Goal: Transaction & Acquisition: Purchase product/service

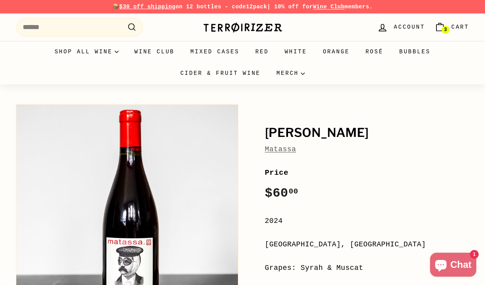
scroll to position [3, 0]
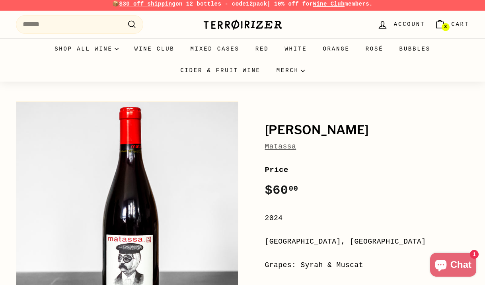
click at [446, 27] on span "3" at bounding box center [445, 27] width 3 height 6
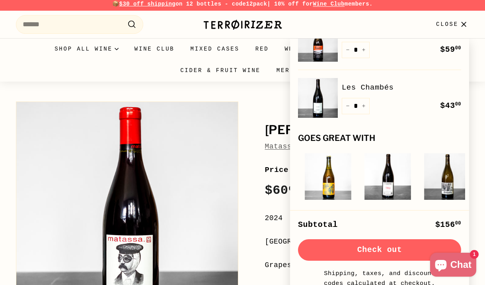
scroll to position [0, 0]
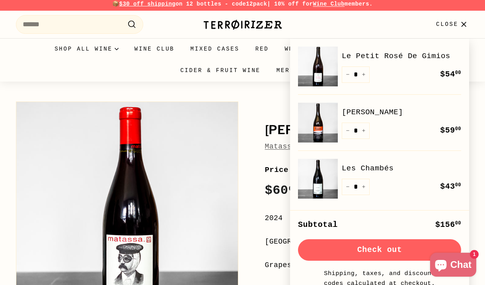
click at [460, 25] on icon "button" at bounding box center [464, 24] width 11 height 11
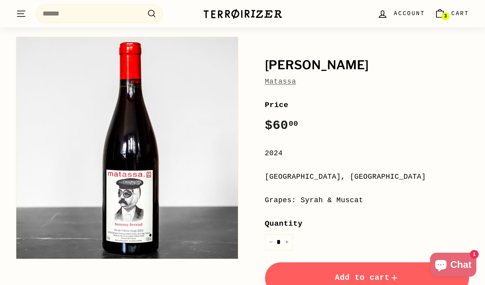
scroll to position [68, 0]
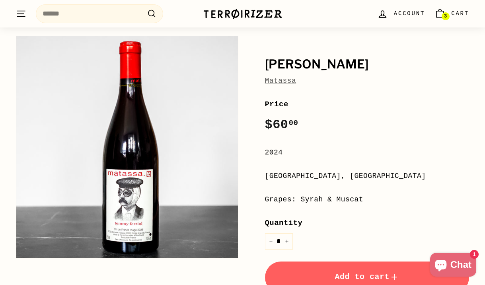
click at [250, 65] on div "Tommy Ferriol Matassa Price Regular price $60 00 $60.00 / 2024 Languedoc-Roussi…" at bounding box center [358, 217] width 223 height 370
click at [363, 268] on button "Add to cart" at bounding box center [367, 278] width 205 height 32
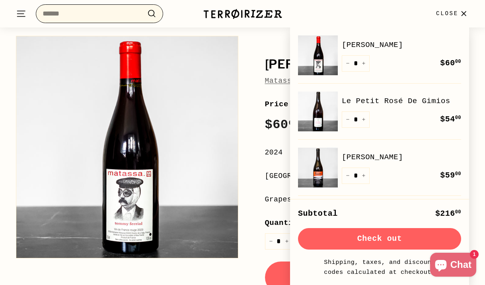
click at [124, 16] on input "Search" at bounding box center [99, 13] width 127 height 19
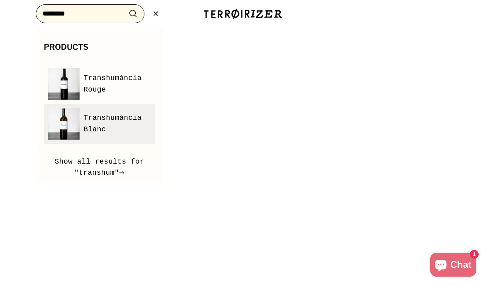
type input "********"
click at [95, 123] on span "Transhumància Blanc" at bounding box center [118, 123] width 68 height 23
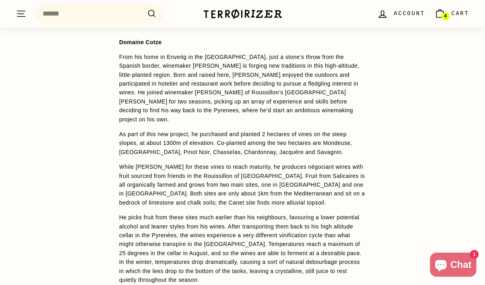
scroll to position [600, 0]
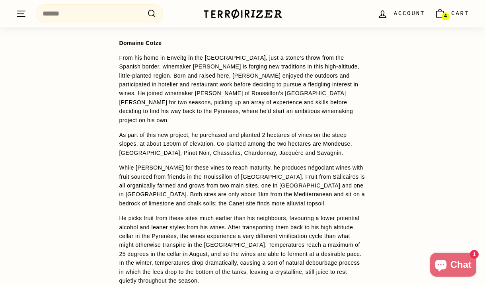
click at [372, 98] on div "WINE DETAILS Domaine Cotze From his home in Enveitg in the Pyrenées, just a sto…" at bounding box center [243, 212] width 279 height 399
click at [98, 23] on div ". . . Site navigation Search .cls-1{fill:none;stroke:#000;stroke-miterlimit:10;…" at bounding box center [103, 13] width 175 height 23
click at [99, 20] on input "Search" at bounding box center [99, 13] width 127 height 19
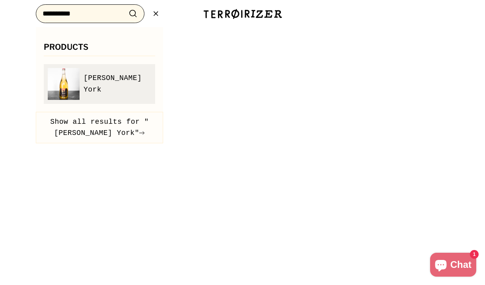
type input "**********"
click at [113, 87] on span "Nieva York" at bounding box center [118, 83] width 68 height 23
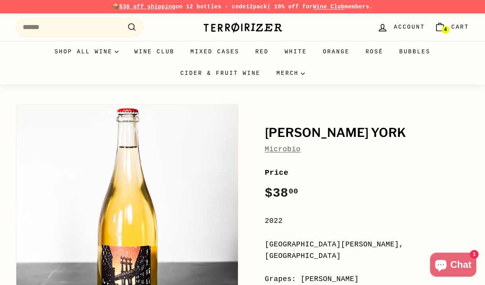
click at [454, 31] on span "Cart" at bounding box center [461, 27] width 18 height 9
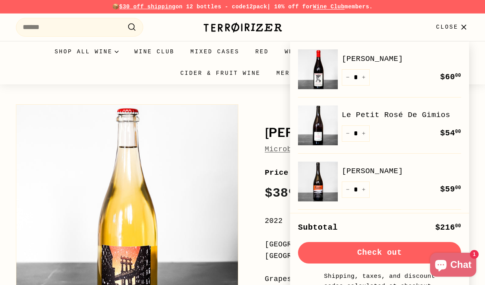
click at [387, 63] on link "[PERSON_NAME]" at bounding box center [401, 59] width 119 height 12
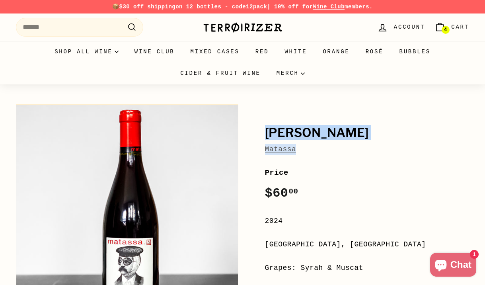
drag, startPoint x: 302, startPoint y: 144, endPoint x: 263, endPoint y: 126, distance: 42.8
click at [263, 126] on div "[PERSON_NAME] Price Regular price $60 00 $60.00 / 2024 [GEOGRAPHIC_DATA], [GEOG…" at bounding box center [358, 285] width 223 height 370
copy div "[PERSON_NAME]"
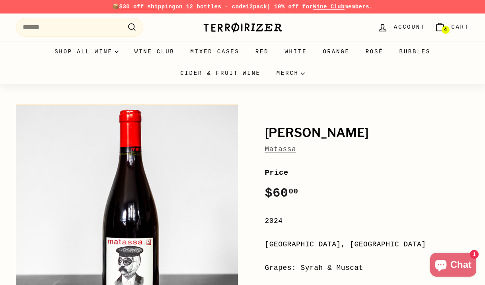
click at [329, 165] on div "Tommy Ferriol Matassa Price Regular price $60 00 $60.00 / 2024 Languedoc-Roussi…" at bounding box center [358, 285] width 223 height 370
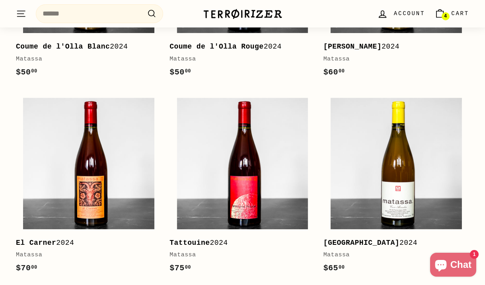
scroll to position [1168, 0]
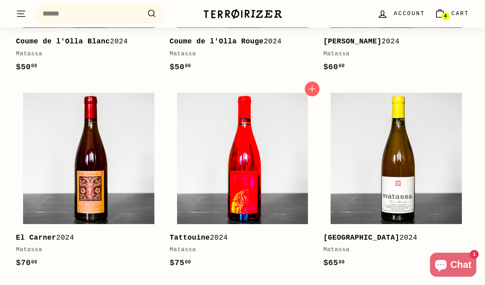
click at [245, 164] on img at bounding box center [242, 158] width 131 height 131
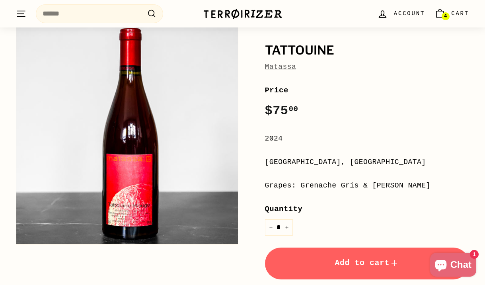
scroll to position [83, 0]
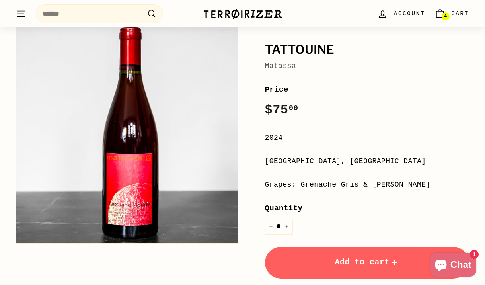
click at [344, 262] on span "Add to cart" at bounding box center [367, 262] width 65 height 9
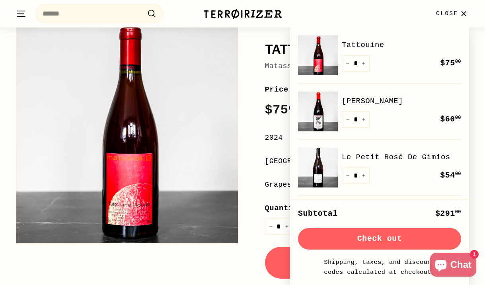
click at [276, 65] on link "Matassa" at bounding box center [280, 66] width 31 height 8
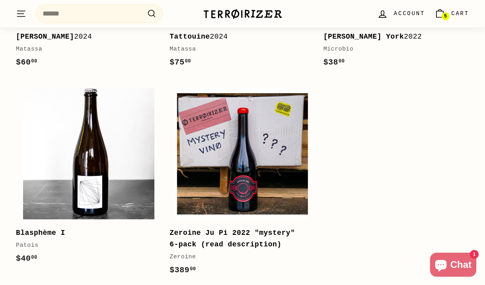
scroll to position [926, 0]
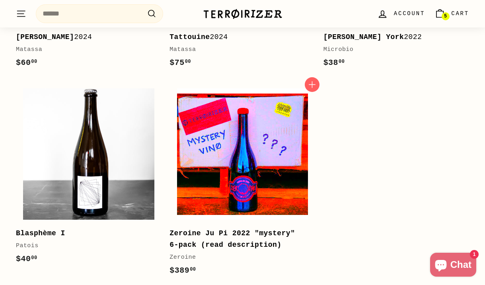
click at [227, 166] on img at bounding box center [242, 153] width 131 height 131
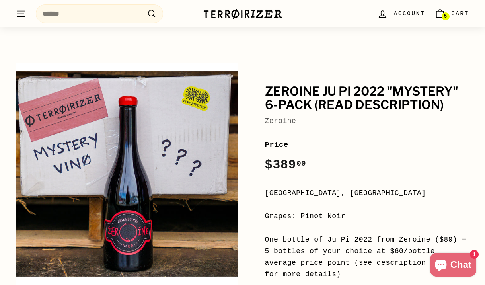
scroll to position [43, 0]
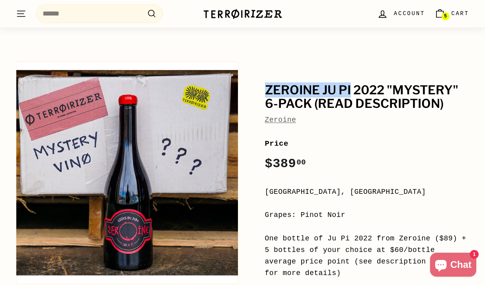
drag, startPoint x: 264, startPoint y: 89, endPoint x: 350, endPoint y: 84, distance: 86.2
click at [350, 84] on div "Zeroine Ju Pi 2022 "mystery" 6-pack (read description) Zeroine Price Regular pr…" at bounding box center [358, 267] width 223 height 418
copy h1 "Zeroine Ju Pi"
click at [373, 159] on div "Price Regular price $389 00 $389.00 /" at bounding box center [367, 156] width 205 height 37
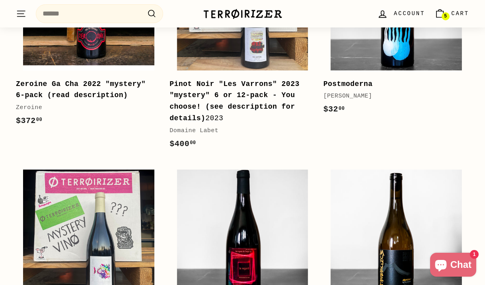
scroll to position [1379, 0]
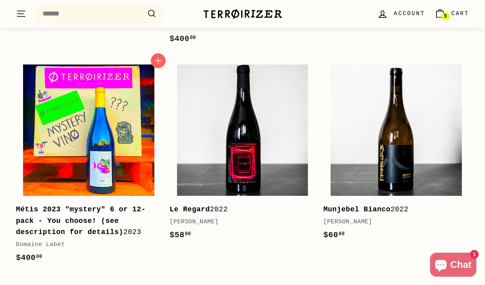
click at [74, 95] on img at bounding box center [88, 130] width 131 height 131
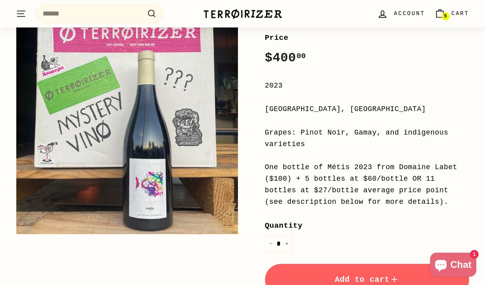
scroll to position [161, 0]
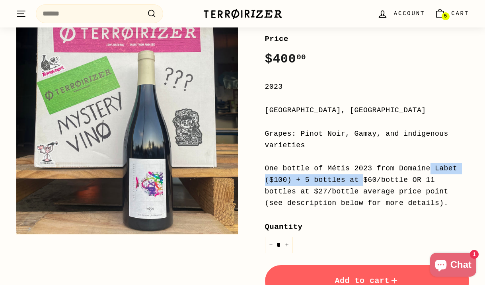
drag, startPoint x: 329, startPoint y: 169, endPoint x: 461, endPoint y: 165, distance: 132.7
click at [461, 165] on div "One bottle of Métis 2023 from Domaine Labet ($100) + 5 bottles at $60/bottle OR…" at bounding box center [367, 186] width 205 height 46
copy div "Métis 2023 from [GEOGRAPHIC_DATA]"
